Goal: Information Seeking & Learning: Learn about a topic

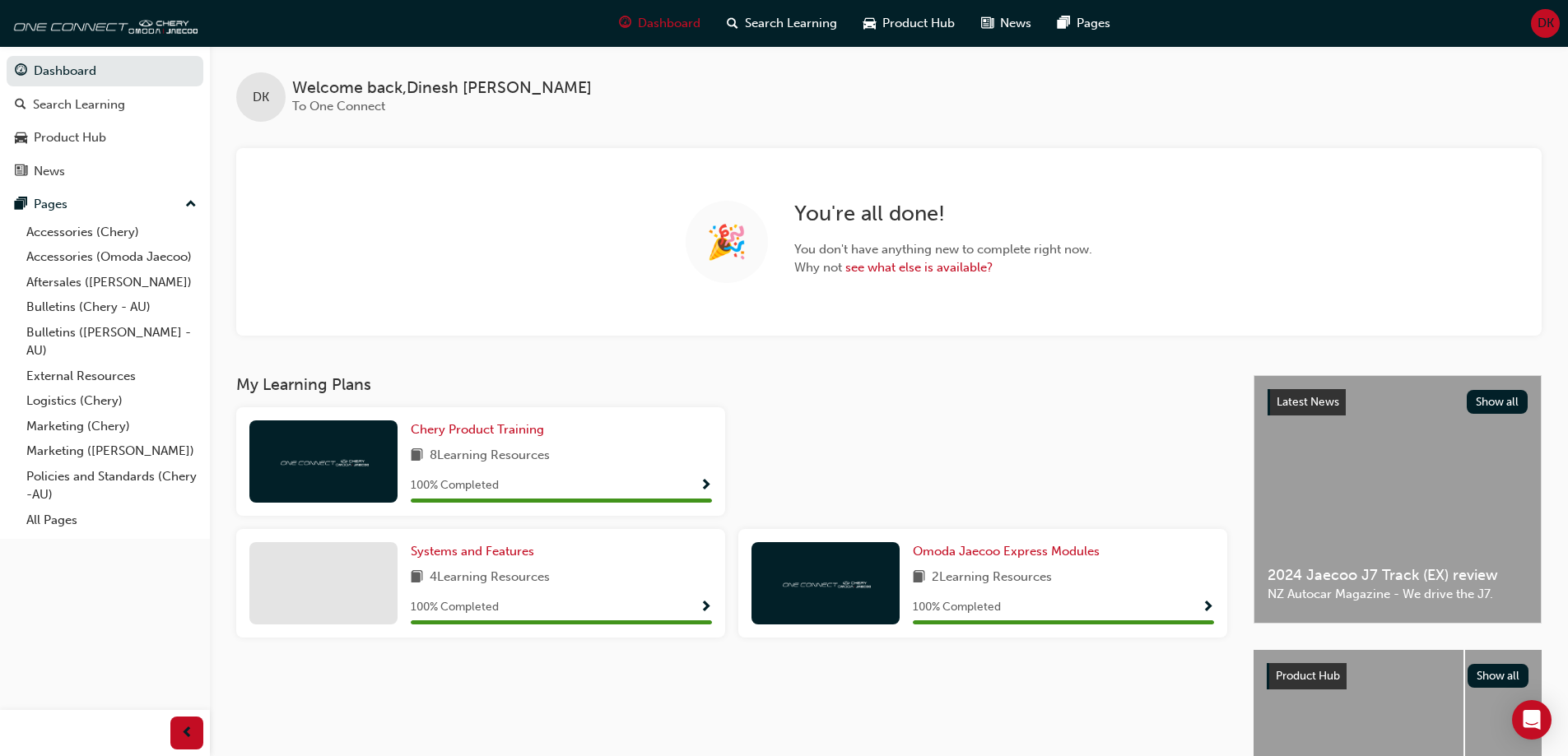
scroll to position [177, 0]
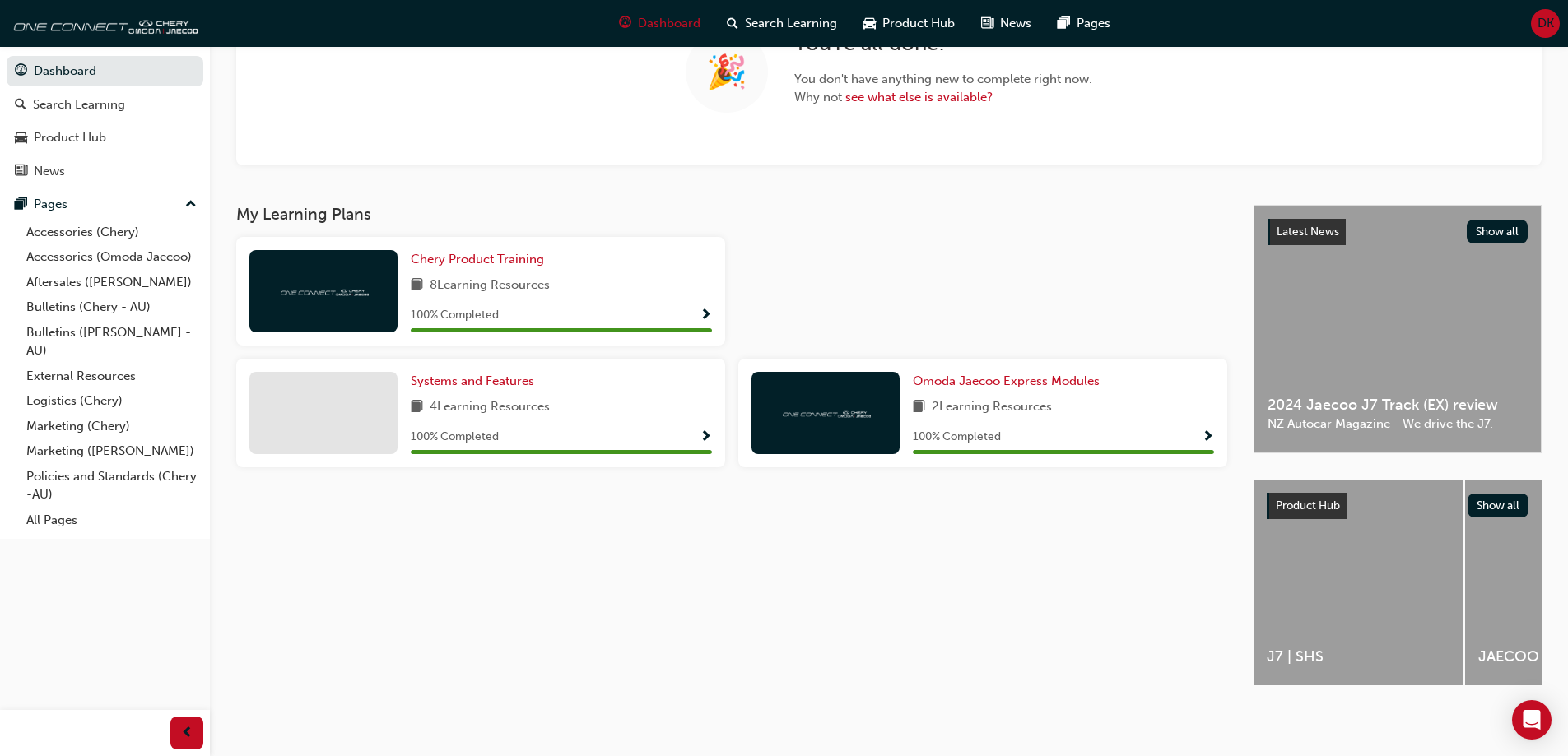
click at [730, 79] on span "🎉" at bounding box center [727, 72] width 41 height 19
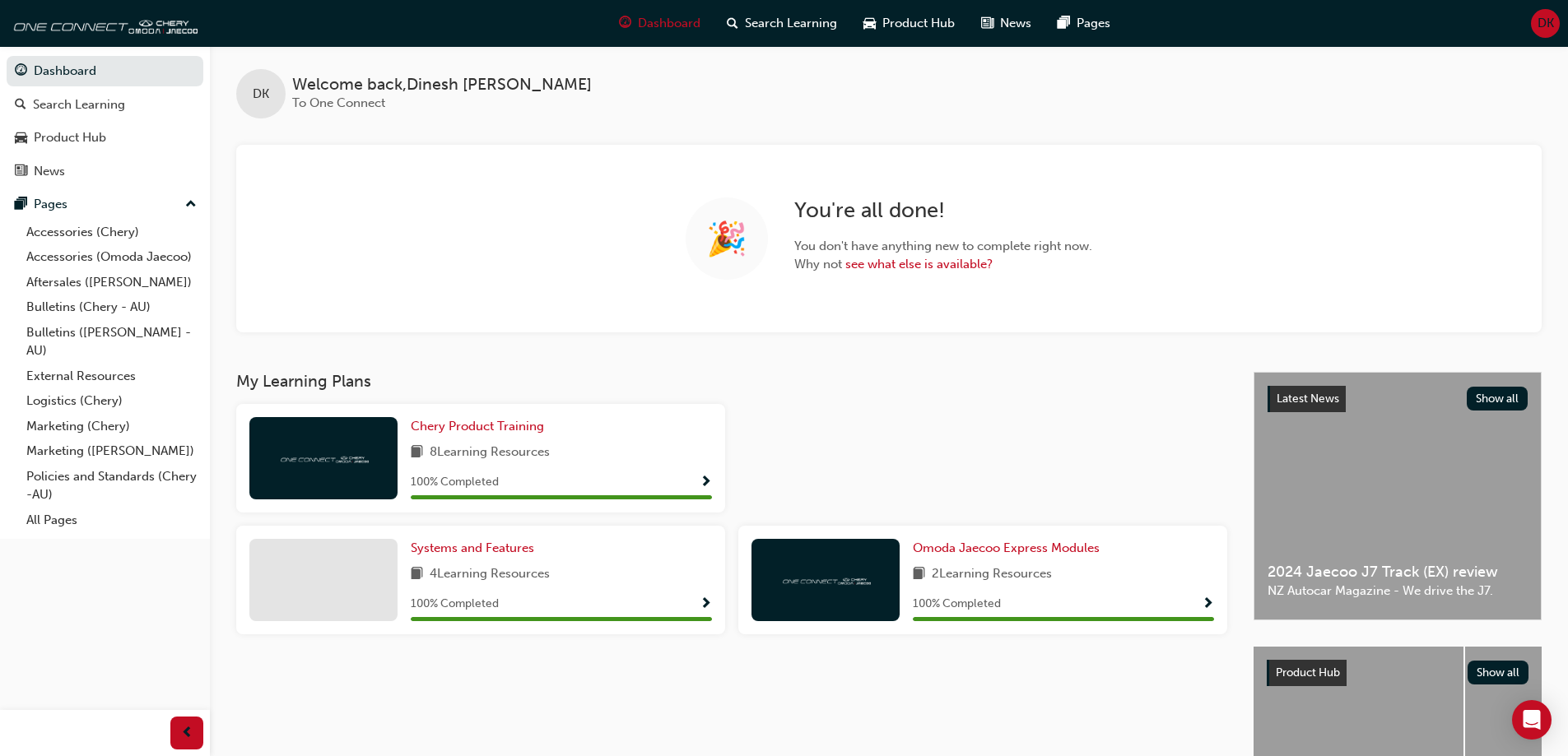
scroll to position [0, 0]
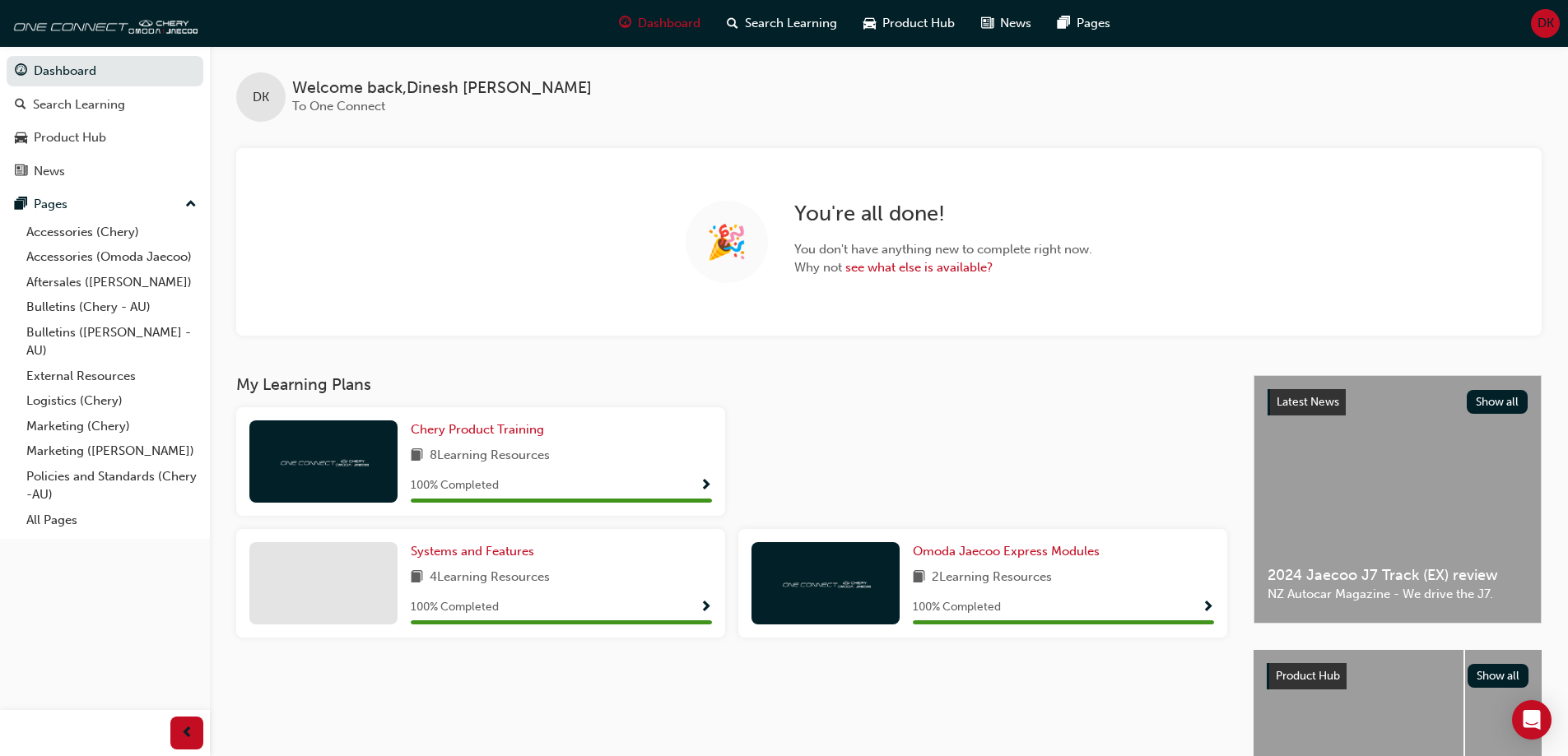
click at [936, 92] on div "DK Welcome back , [PERSON_NAME] To One Connect" at bounding box center [888, 84] width 1358 height 76
click at [889, 25] on span "Product Hub" at bounding box center [919, 23] width 73 height 19
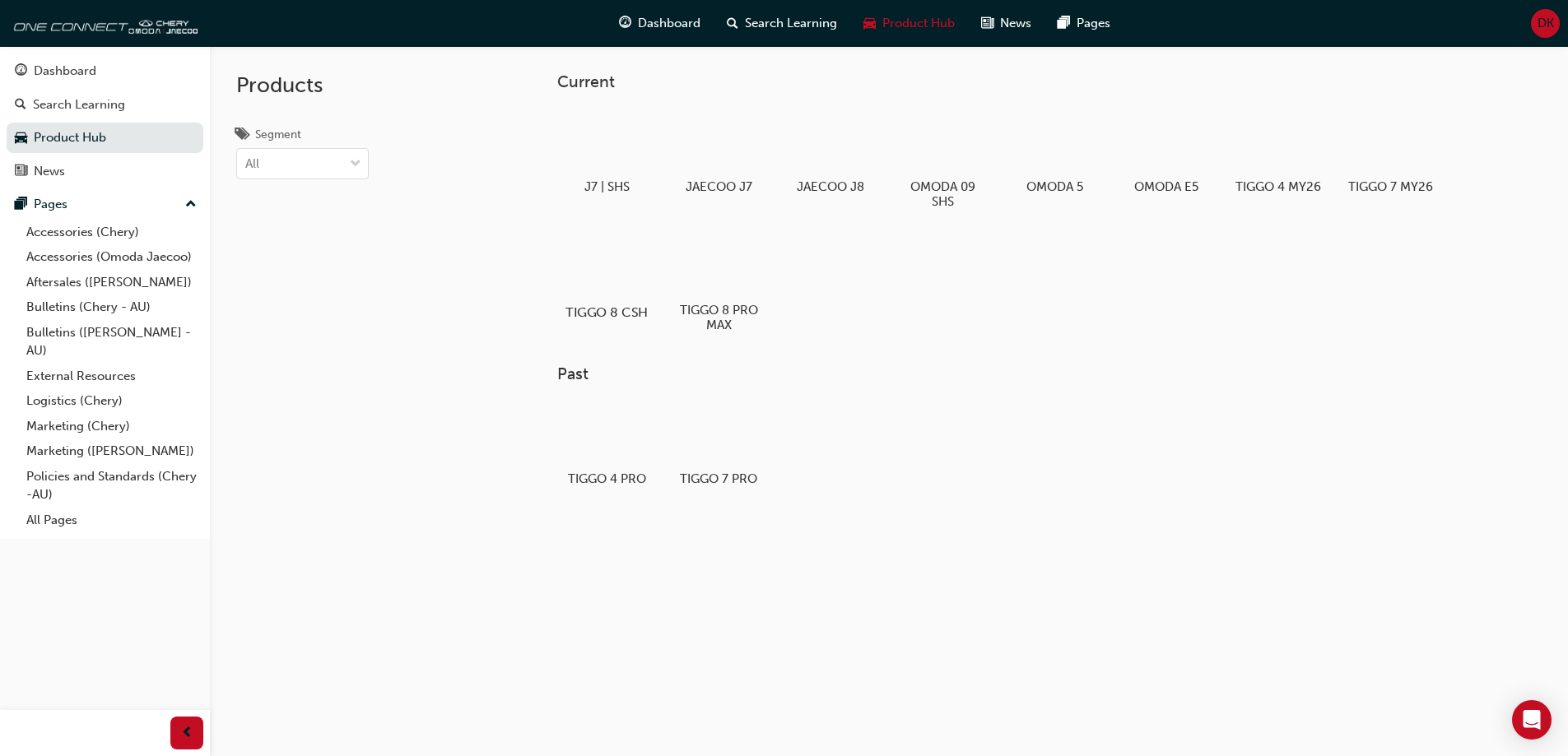
click at [619, 299] on div "TIGGO 8 CSH" at bounding box center [606, 276] width 105 height 102
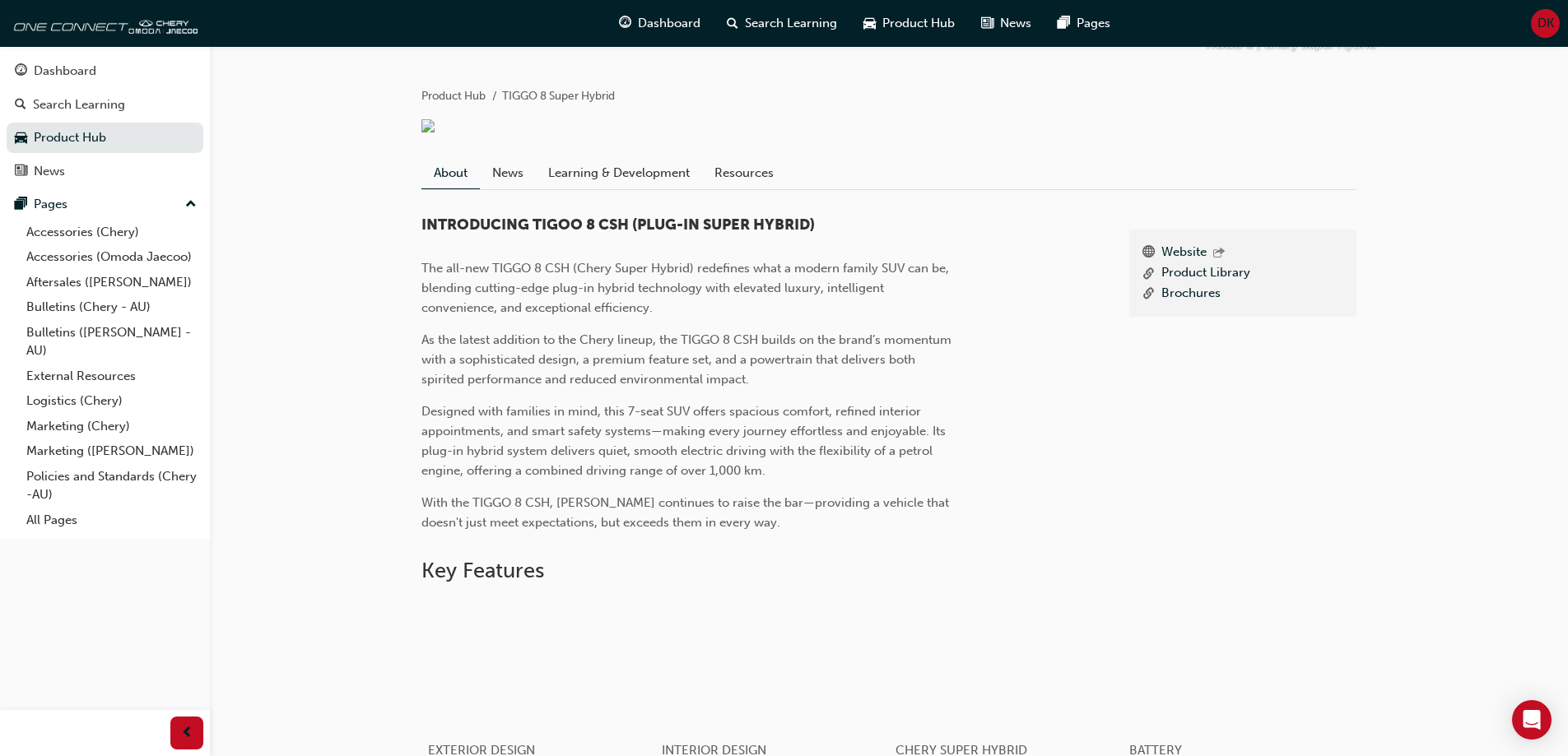
scroll to position [247, 0]
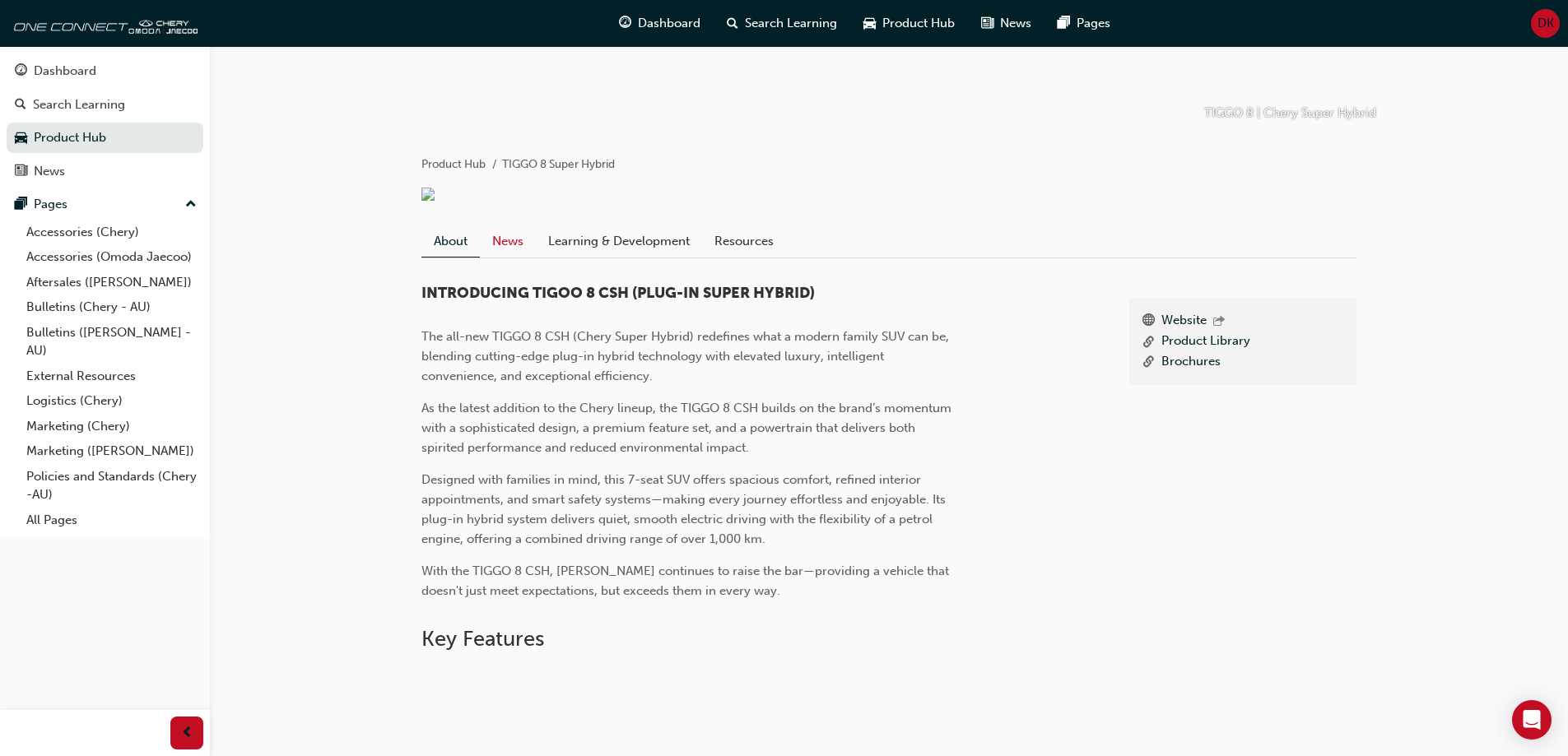
click at [503, 235] on link "News" at bounding box center [508, 241] width 56 height 31
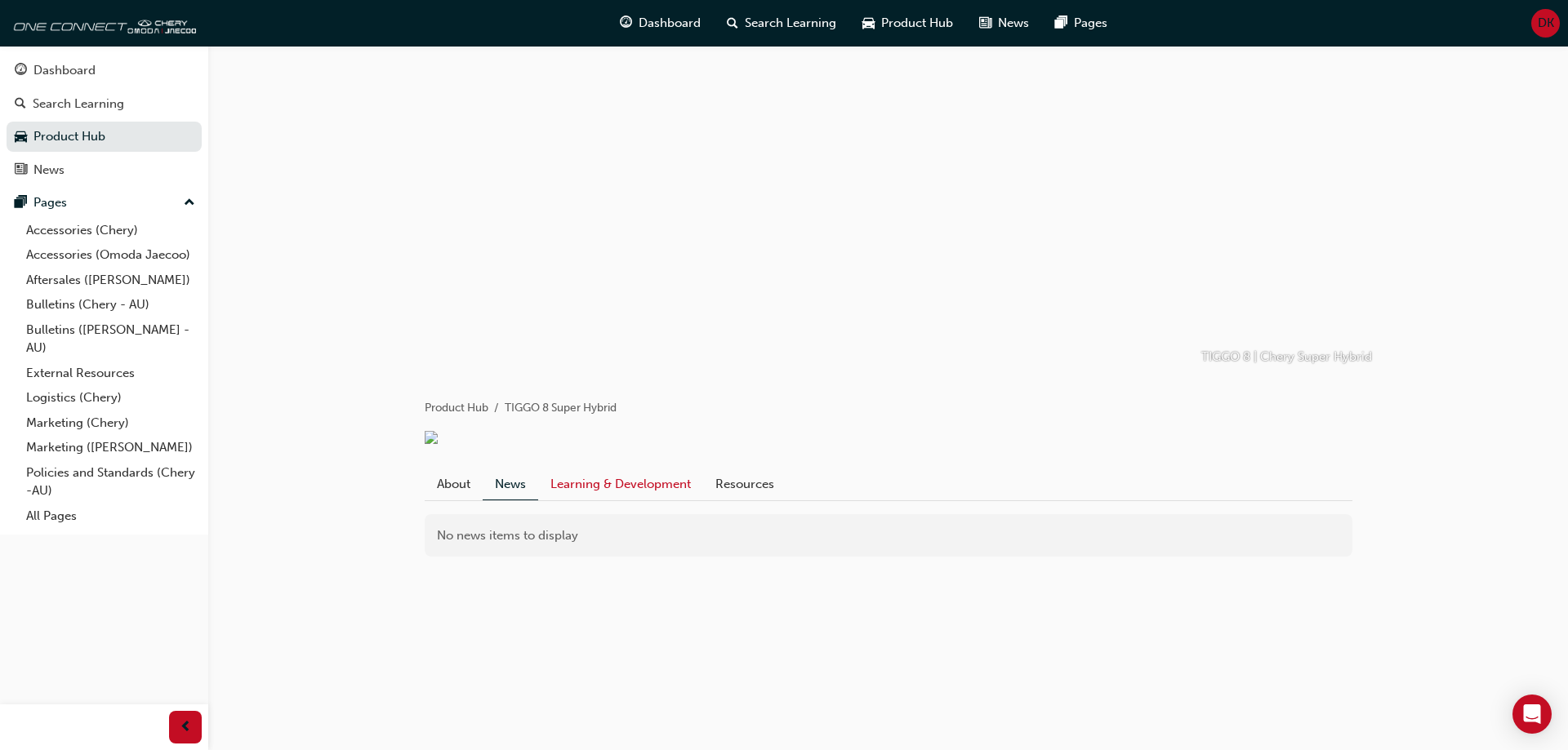
click at [638, 493] on link "Learning & Development" at bounding box center [620, 484] width 165 height 31
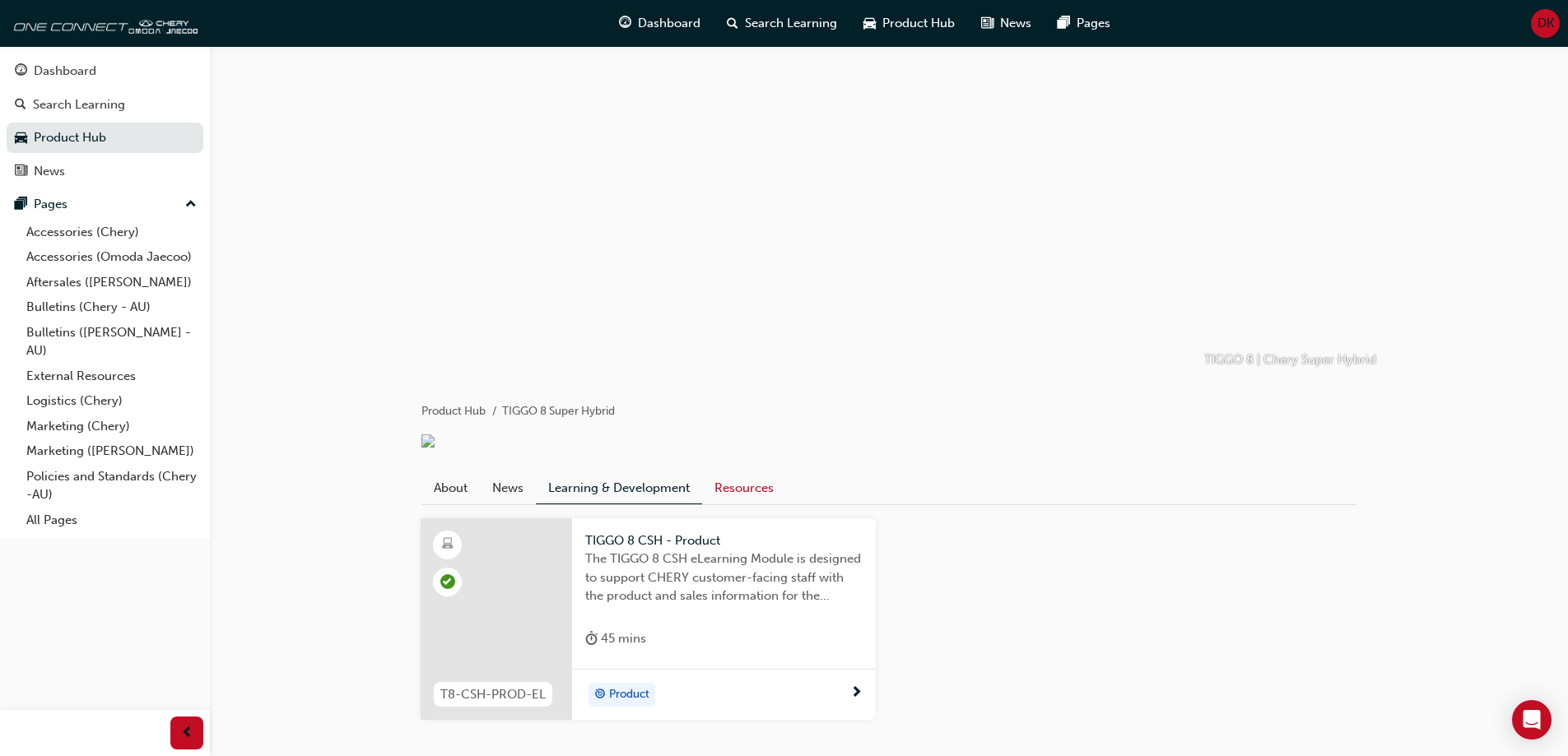
click at [730, 492] on link "Resources" at bounding box center [744, 488] width 84 height 31
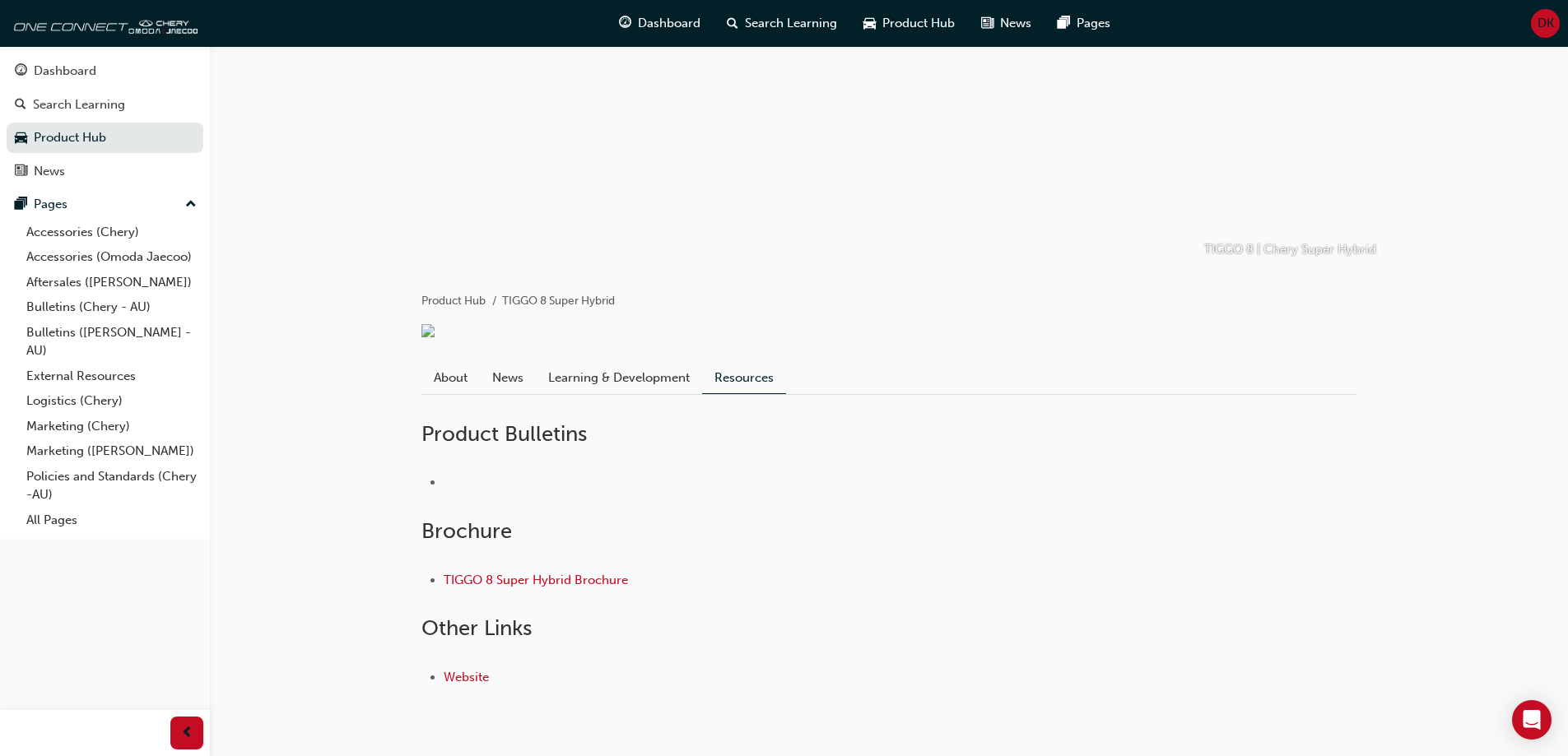
scroll to position [161, 0]
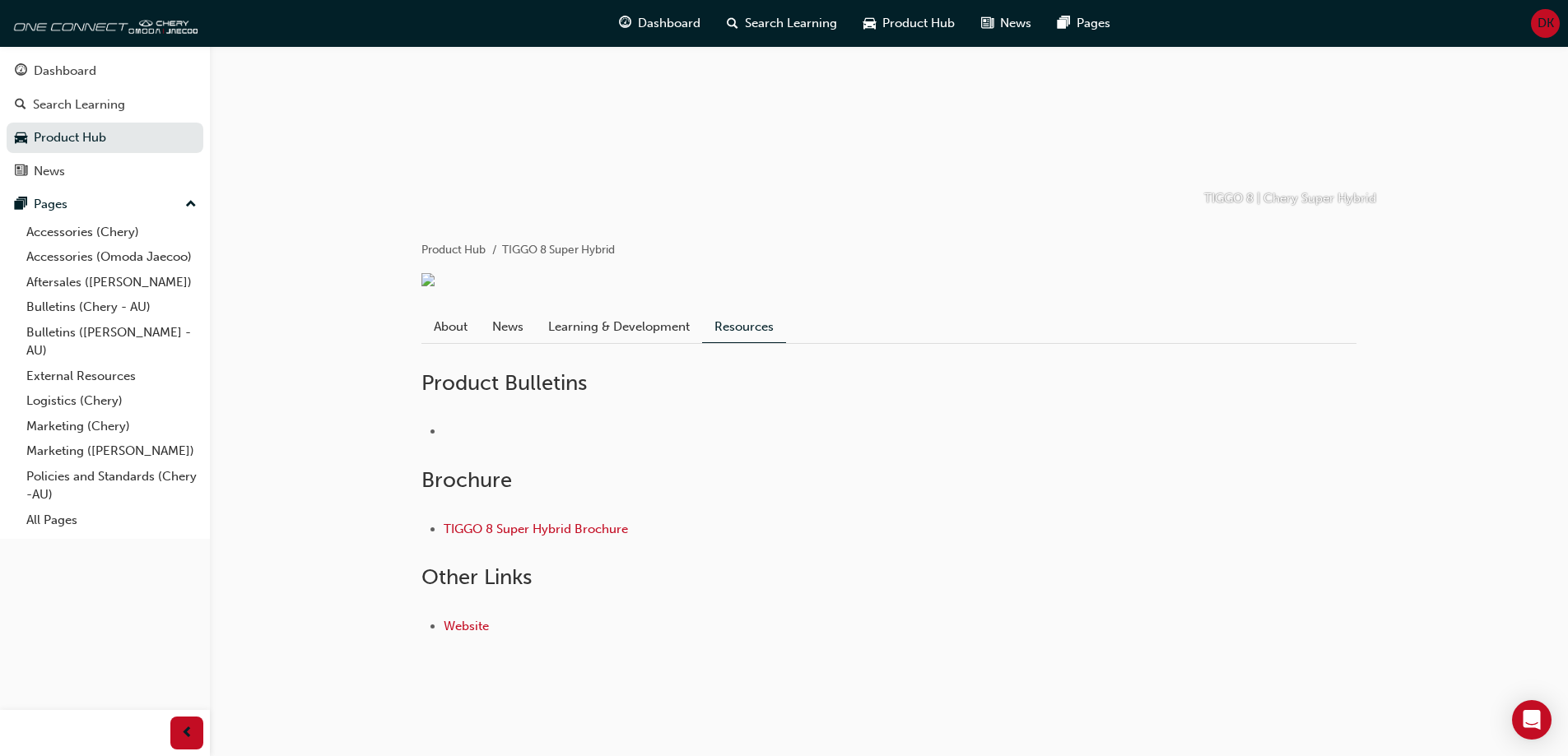
click at [665, 418] on div at bounding box center [889, 432] width 935 height 72
click at [595, 330] on link "Learning & Development" at bounding box center [618, 327] width 166 height 31
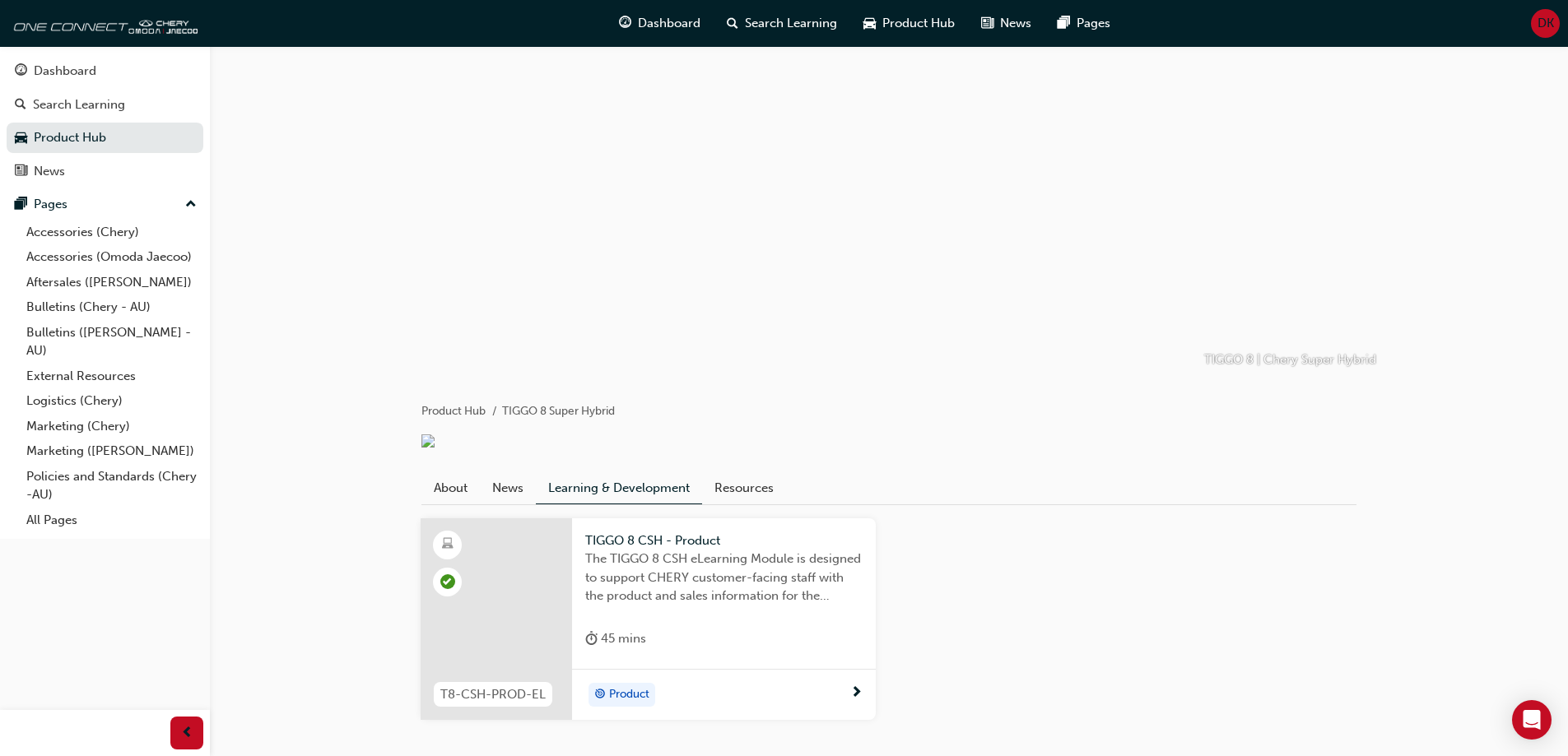
click at [758, 509] on div "T8-CSH-PROD-EL TIGGO 8 CSH - Product The TIGGO 8 CSH eLearning Module is design…" at bounding box center [889, 626] width 935 height 242
click at [753, 485] on link "Resources" at bounding box center [744, 488] width 84 height 31
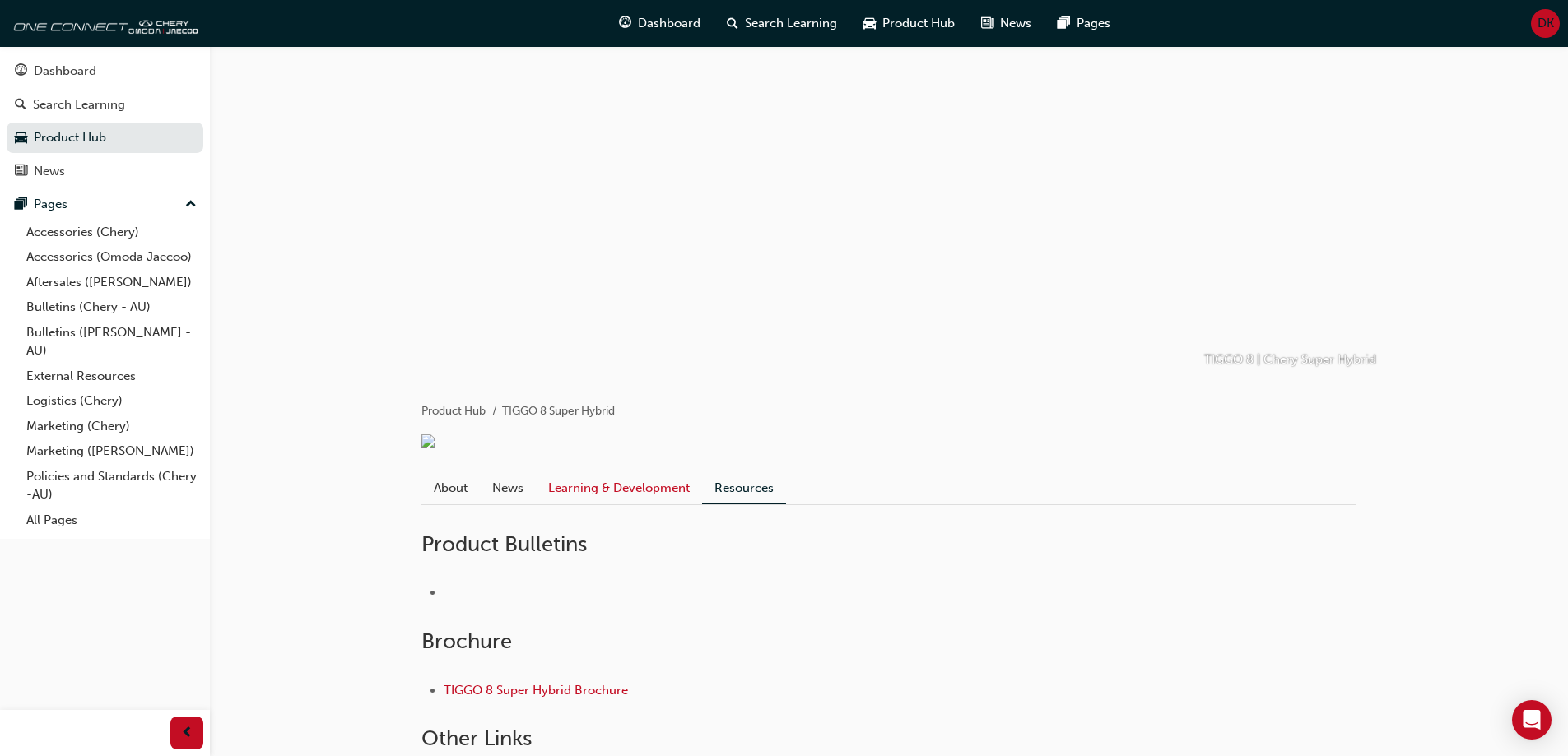
scroll to position [79, 0]
